Goal: Leave review/rating: Leave review/rating

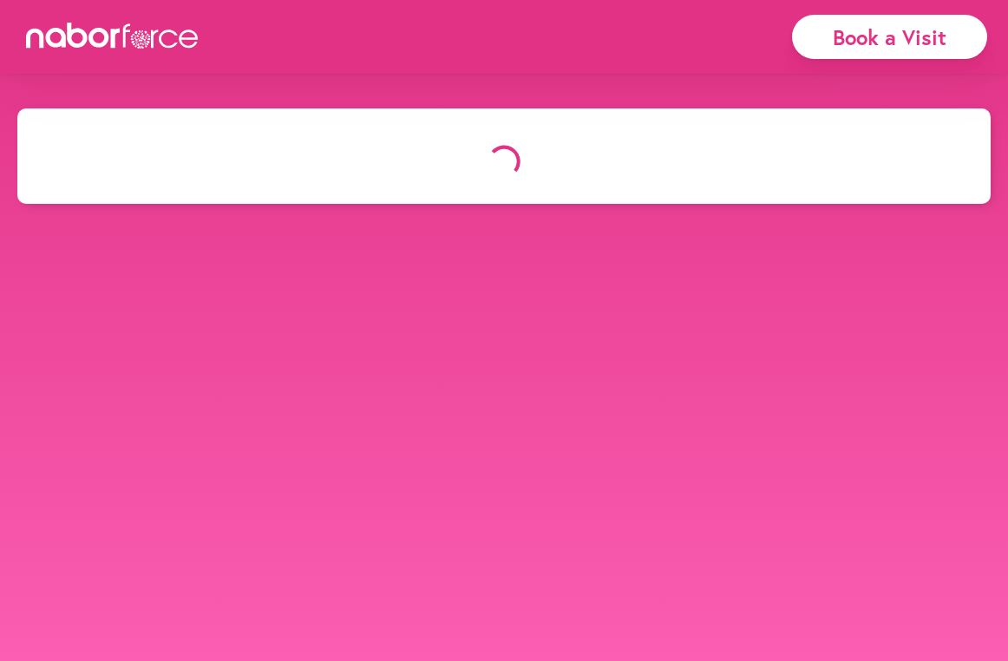
select select "*"
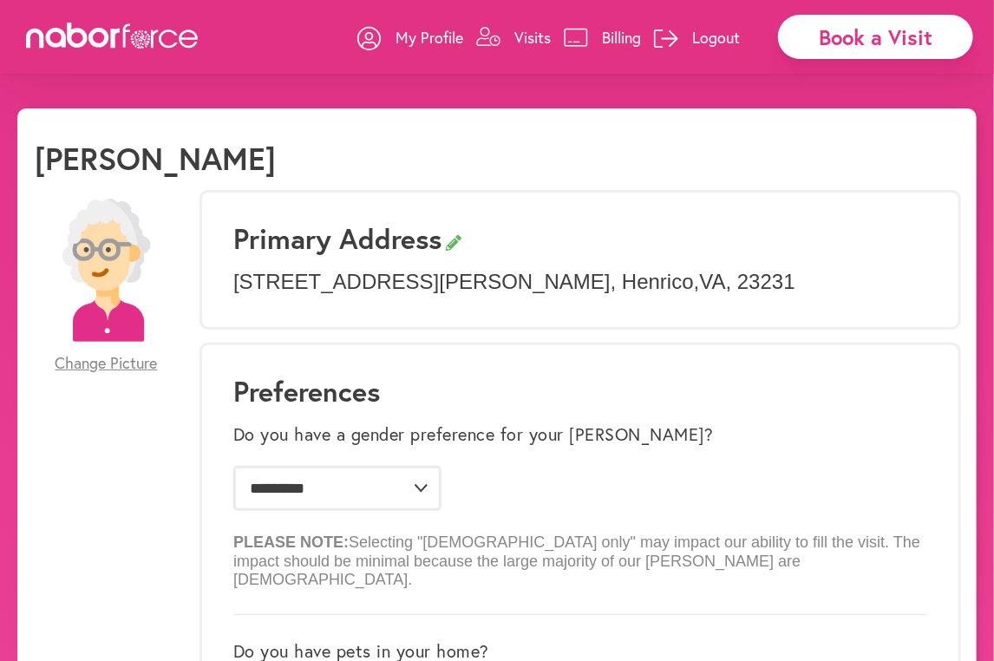
click at [531, 36] on p "Visits" at bounding box center [533, 37] width 36 height 21
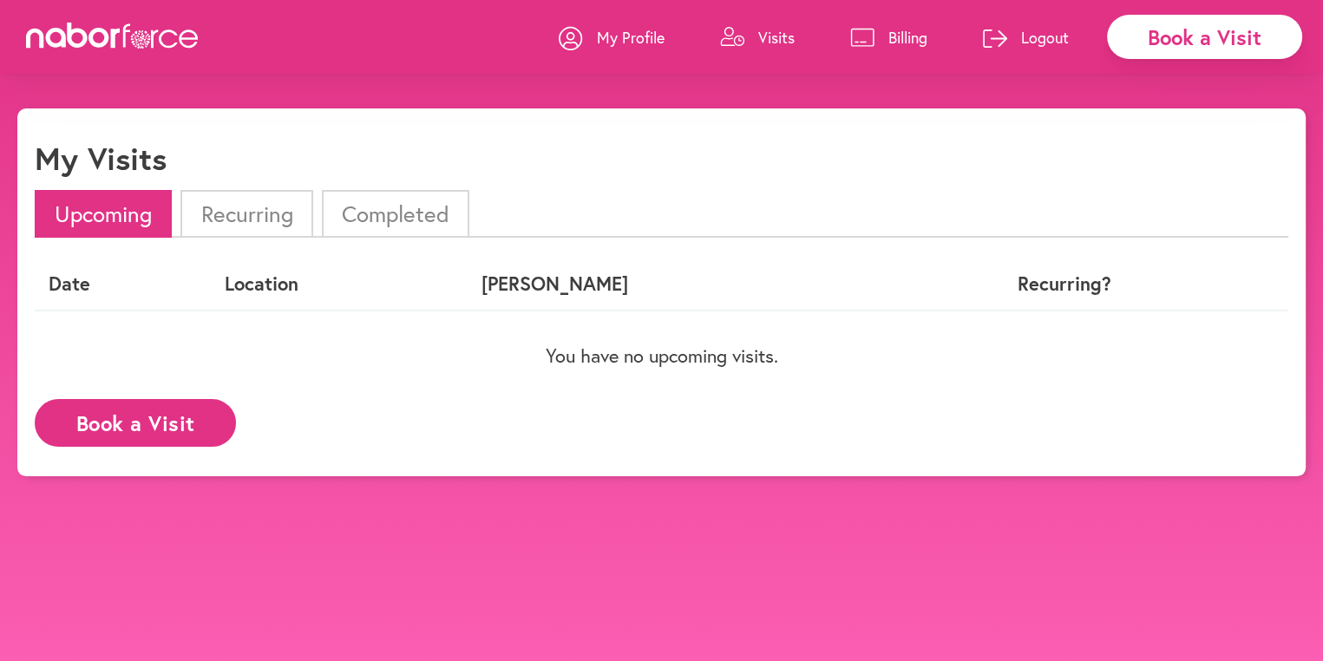
click at [403, 213] on li "Completed" at bounding box center [395, 214] width 147 height 48
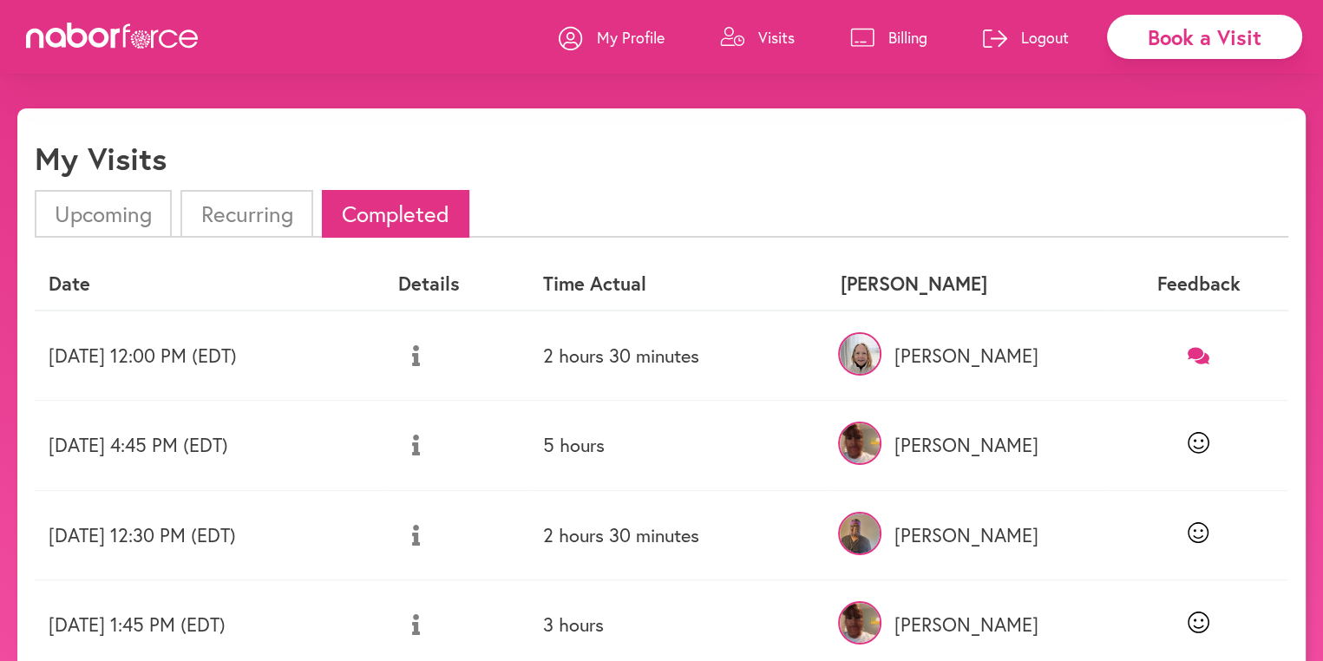
click at [1007, 354] on icon at bounding box center [1199, 355] width 22 height 16
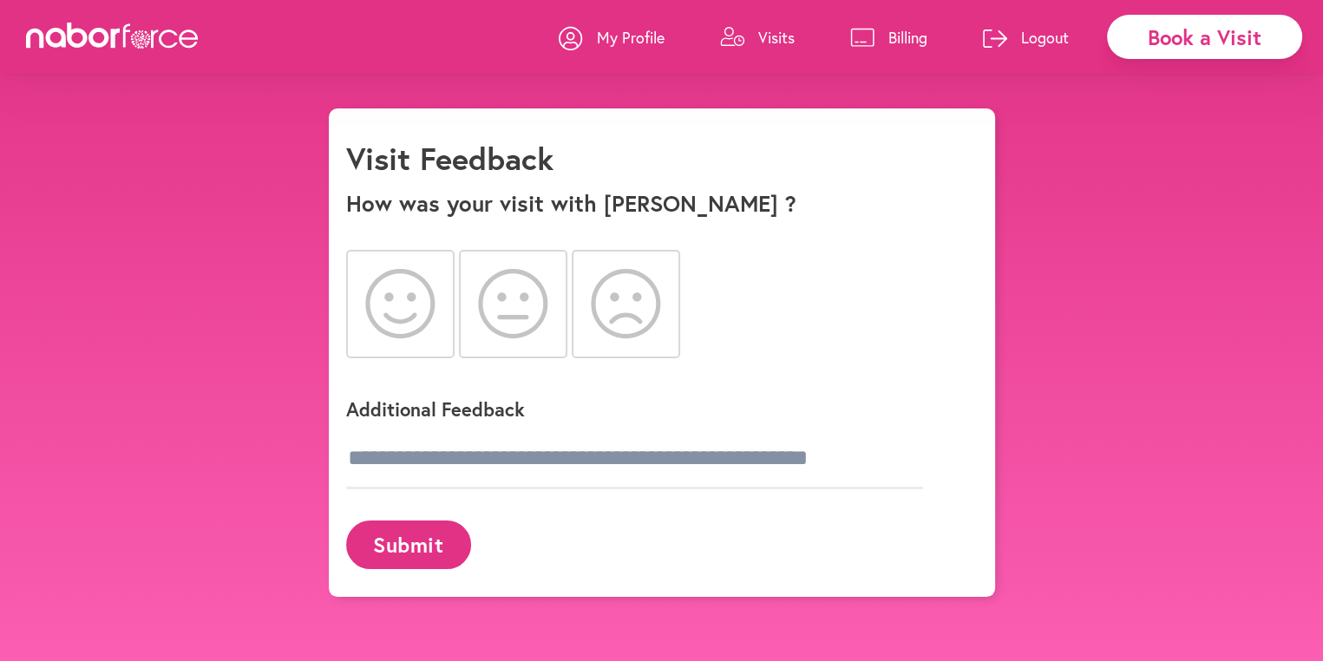
click at [399, 297] on icon at bounding box center [400, 303] width 70 height 69
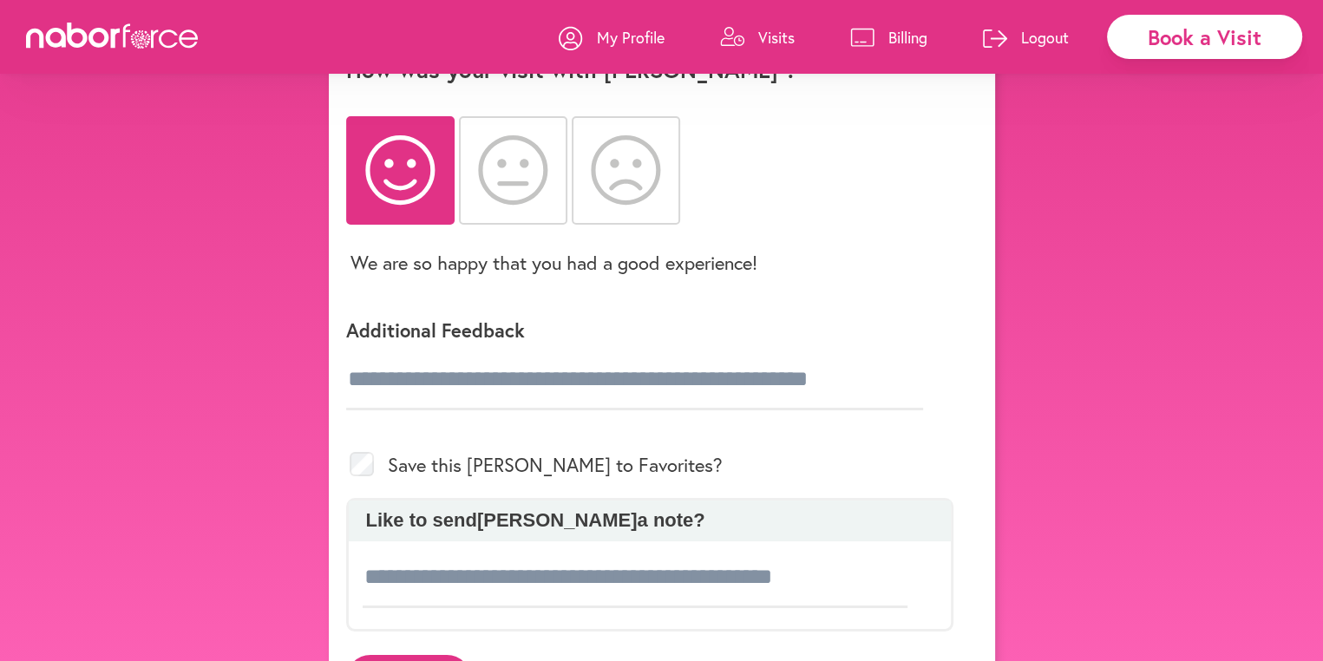
scroll to position [219, 0]
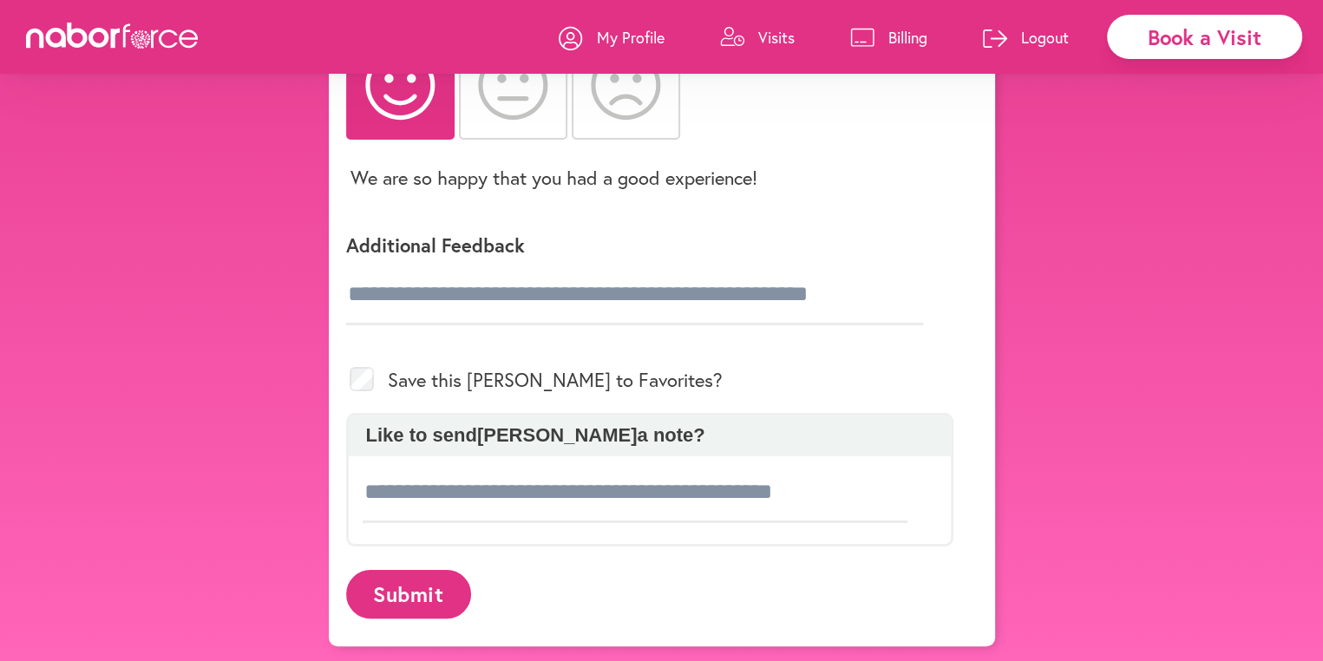
click at [406, 583] on button "Submit" at bounding box center [408, 594] width 125 height 48
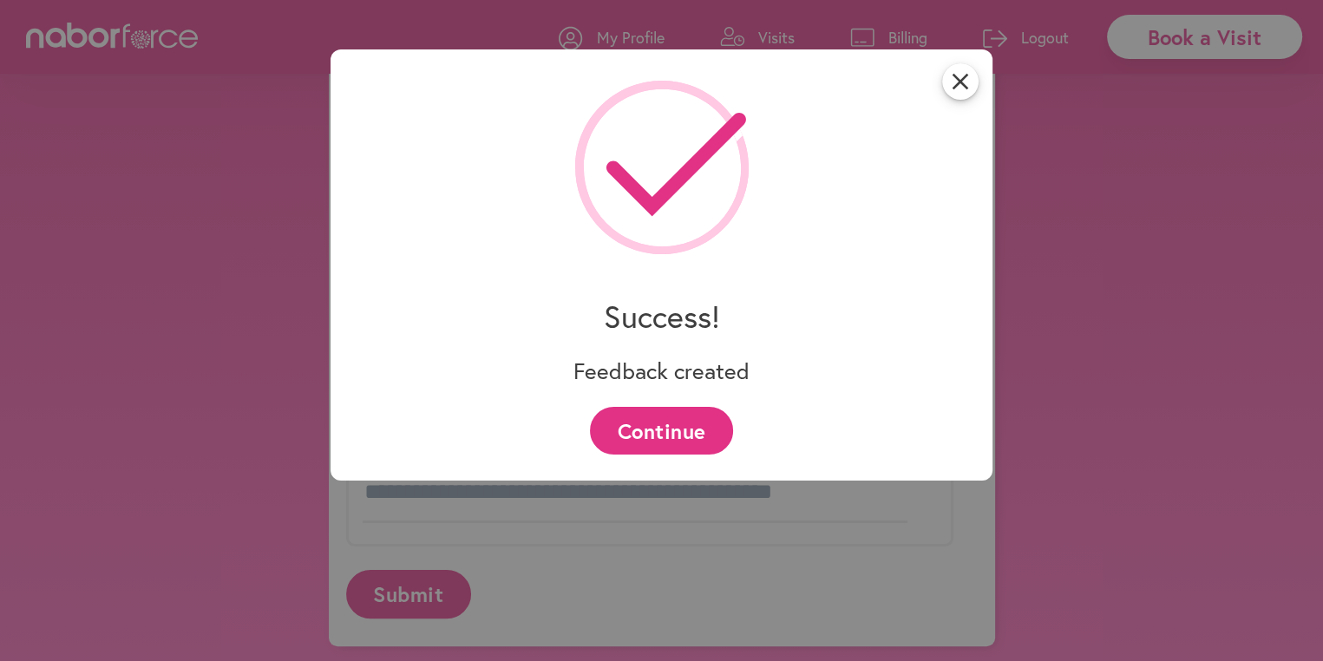
click at [668, 423] on button "Continue" at bounding box center [661, 431] width 143 height 48
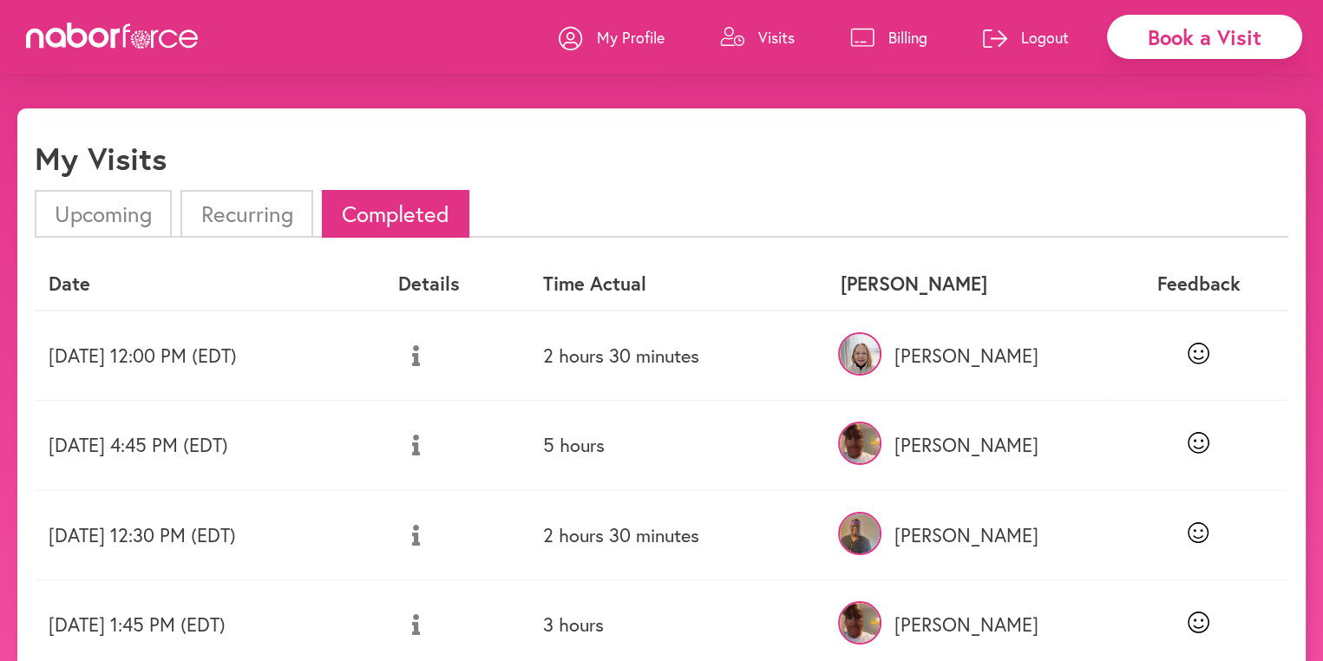
click at [1007, 35] on p "Logout" at bounding box center [1045, 37] width 48 height 21
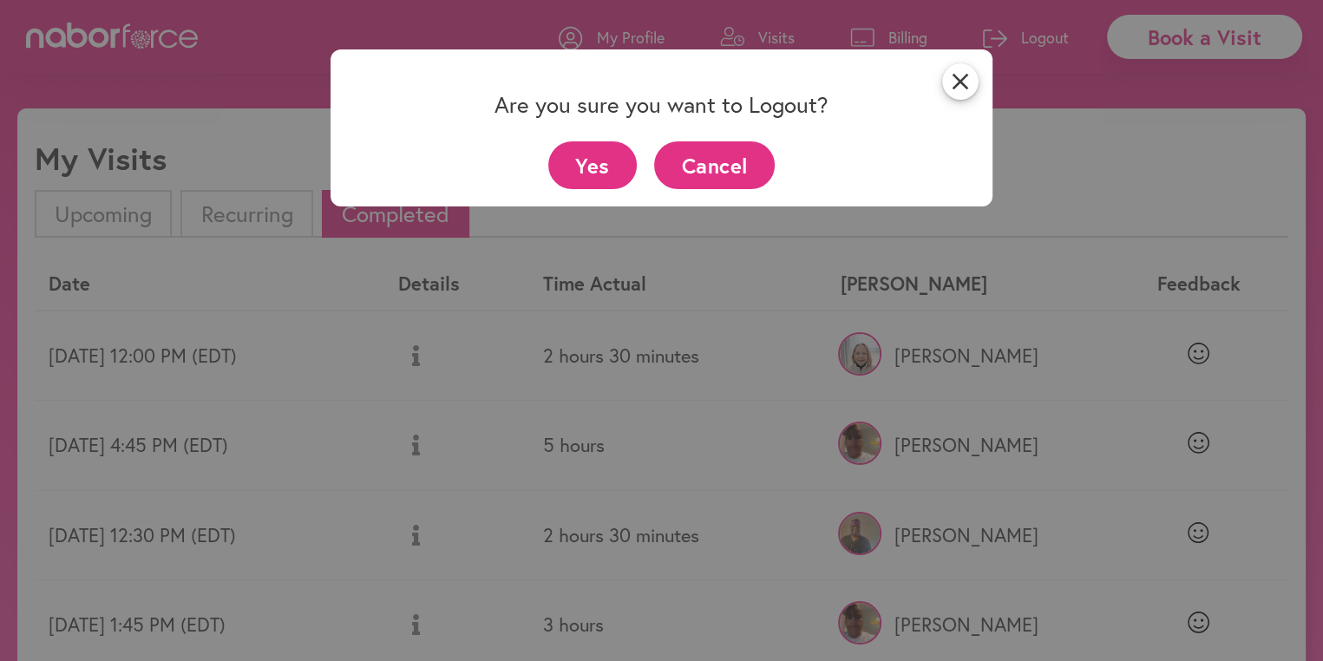
click at [590, 165] on button "Yes" at bounding box center [592, 165] width 89 height 48
